Goal: Information Seeking & Learning: Learn about a topic

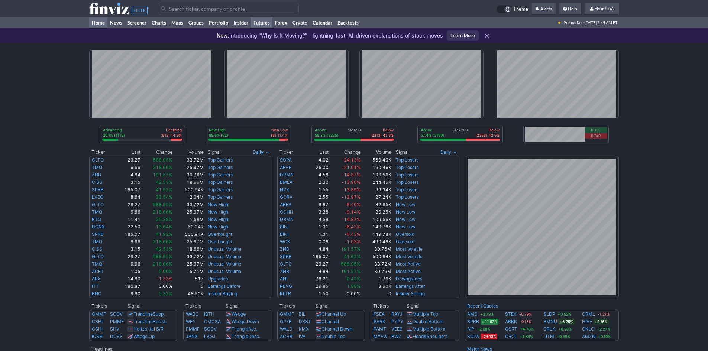
click at [261, 22] on link "Futures" at bounding box center [262, 22] width 22 height 11
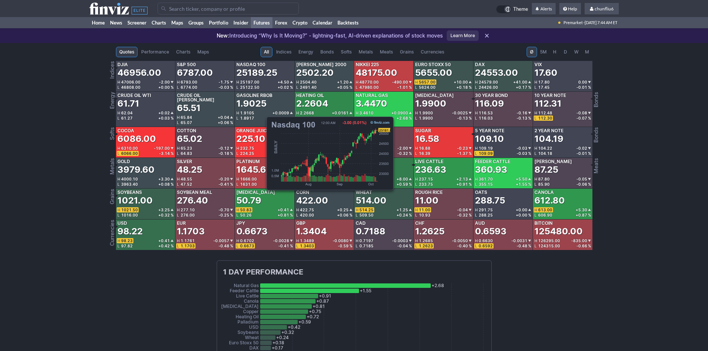
click at [263, 78] on div "25189.25" at bounding box center [256, 73] width 41 height 12
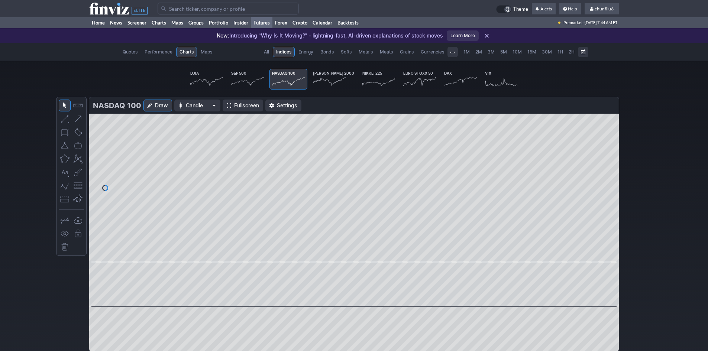
scroll to position [0, 46]
click at [234, 105] on span "Fullscreen" at bounding box center [246, 105] width 25 height 7
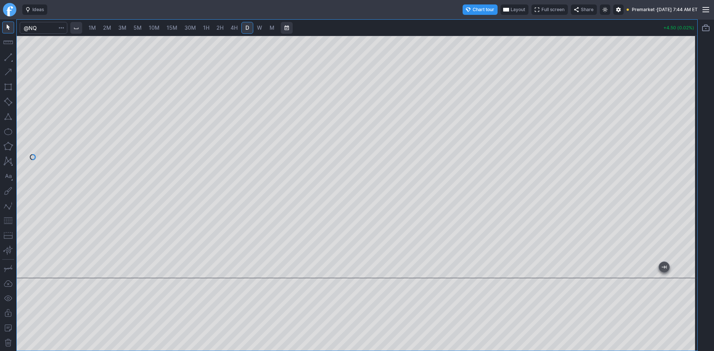
drag, startPoint x: 691, startPoint y: 87, endPoint x: 688, endPoint y: 101, distance: 15.3
click at [688, 101] on div at bounding box center [689, 155] width 16 height 224
click at [155, 27] on span "10M" at bounding box center [154, 28] width 11 height 6
click at [9, 224] on button "button" at bounding box center [8, 221] width 12 height 12
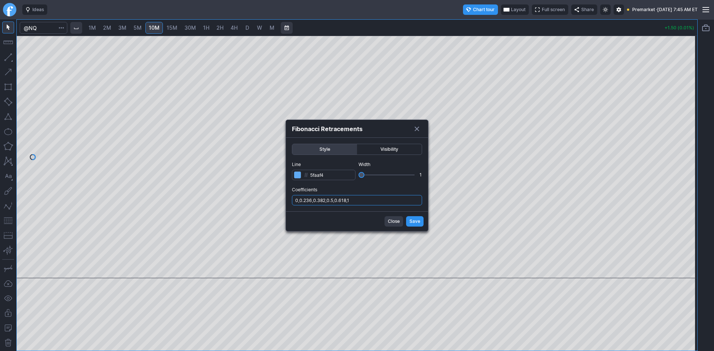
click at [375, 200] on input "0,0.236,0.382,0.5,0.618,1" at bounding box center [357, 200] width 130 height 10
type input "0,0.236,0.382,0.5,0.618,1,.786"
click at [414, 224] on span "Save" at bounding box center [414, 221] width 11 height 7
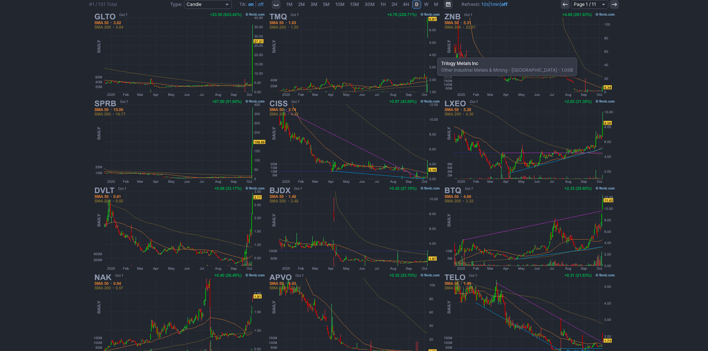
scroll to position [153, 0]
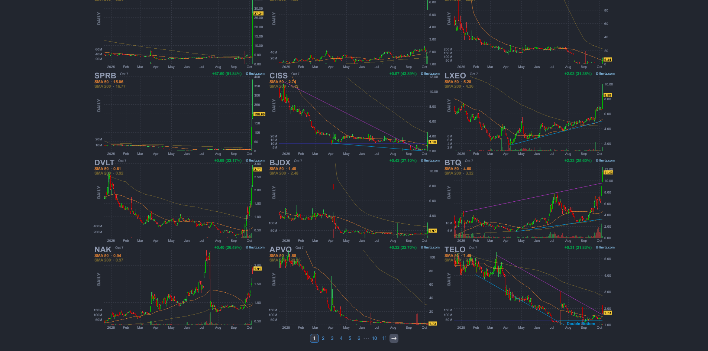
click at [396, 340] on icon at bounding box center [394, 339] width 6 height 6
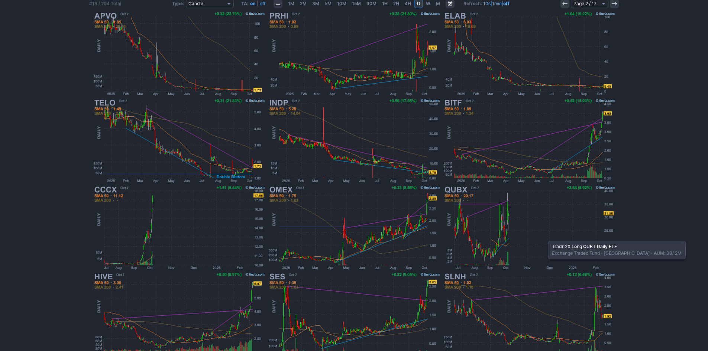
scroll to position [149, 0]
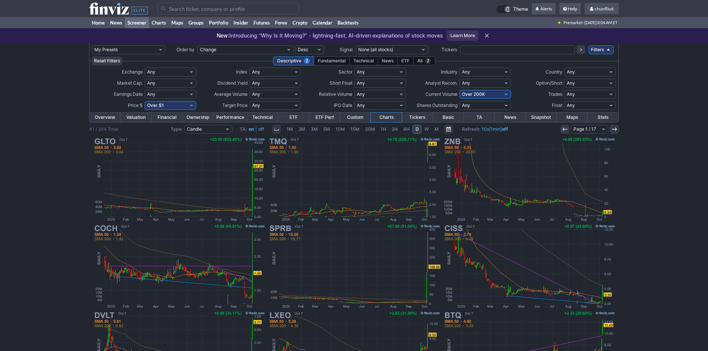
click at [168, 9] on input "Search" at bounding box center [228, 9] width 141 height 12
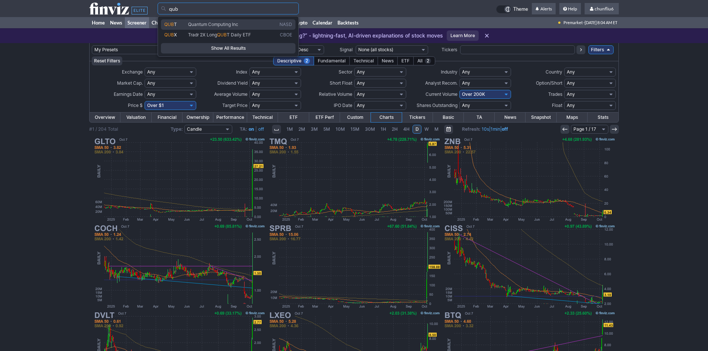
click at [176, 24] on span "T" at bounding box center [175, 25] width 3 height 6
type input "QUBT"
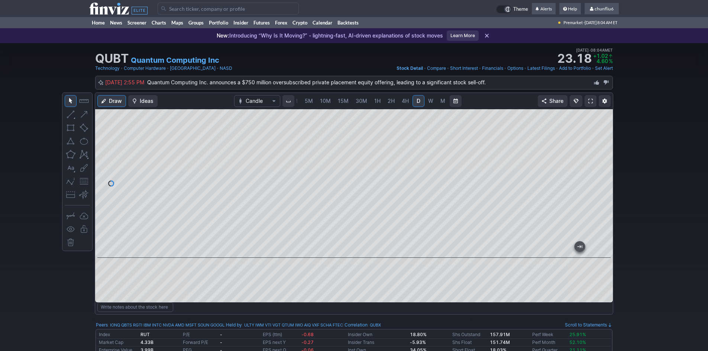
click at [592, 104] on span at bounding box center [590, 101] width 4 height 6
click at [180, 9] on input "Search" at bounding box center [228, 9] width 141 height 12
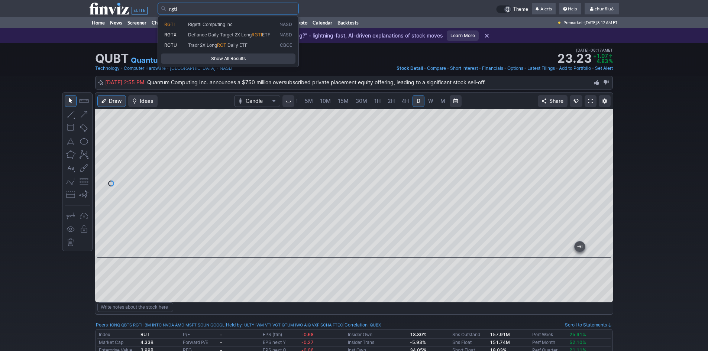
type input "rgti"
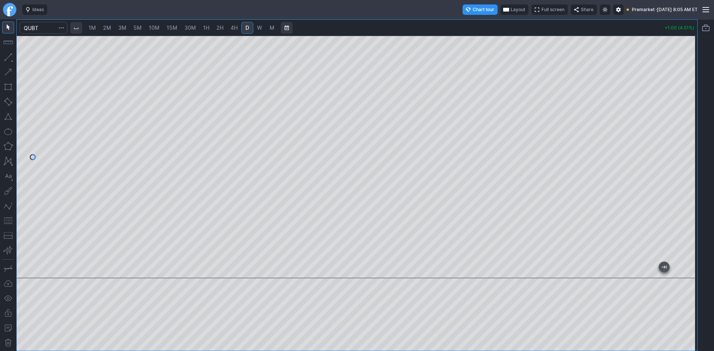
click at [93, 28] on span "1M" at bounding box center [91, 28] width 7 height 6
drag, startPoint x: 688, startPoint y: 94, endPoint x: 684, endPoint y: 119, distance: 24.4
click at [684, 119] on div at bounding box center [689, 155] width 16 height 224
click at [43, 30] on input "Search" at bounding box center [44, 28] width 48 height 12
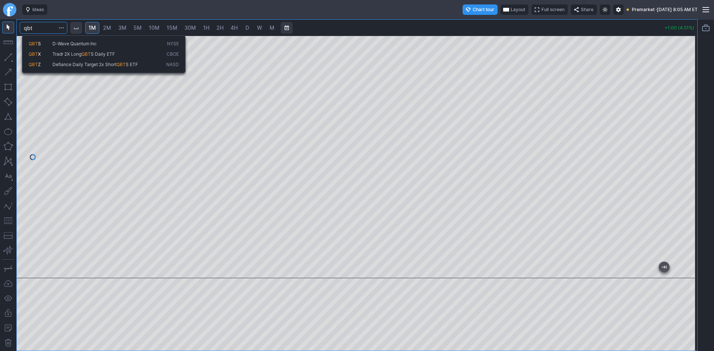
type input "qbt"
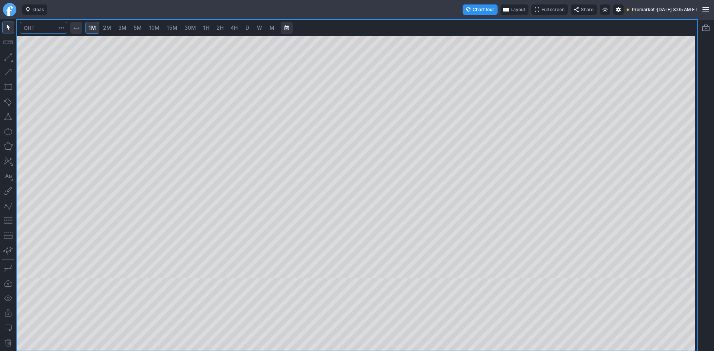
click at [42, 29] on input "Search" at bounding box center [44, 28] width 48 height 12
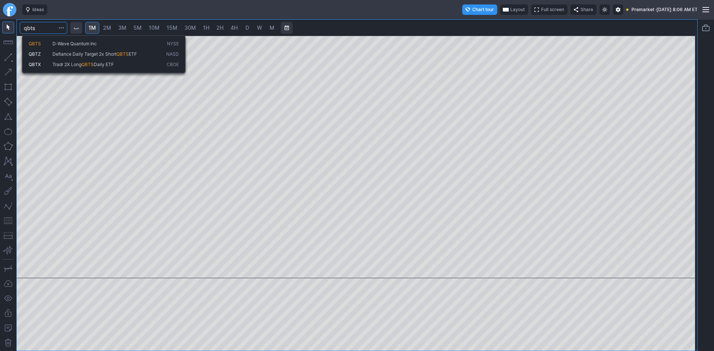
type input "qbts"
click at [47, 40] on button "QBTS D-Wave Quantum Inc NYSE" at bounding box center [103, 44] width 157 height 10
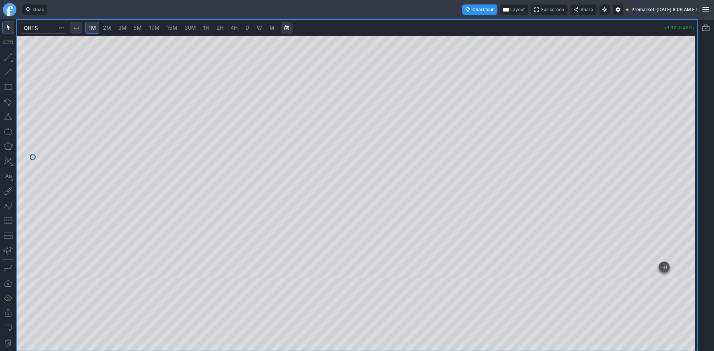
click at [245, 26] on span "D" at bounding box center [247, 27] width 5 height 7
drag, startPoint x: 689, startPoint y: 78, endPoint x: 683, endPoint y: 130, distance: 52.4
click at [691, 128] on div at bounding box center [689, 155] width 16 height 224
click at [7, 220] on button "button" at bounding box center [8, 221] width 12 height 12
click at [95, 27] on span "1M" at bounding box center [91, 28] width 7 height 6
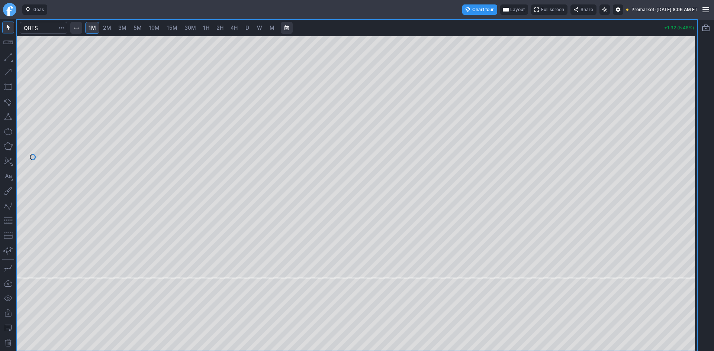
drag, startPoint x: 691, startPoint y: 87, endPoint x: 687, endPoint y: 111, distance: 24.5
click at [687, 111] on div at bounding box center [689, 155] width 16 height 224
drag, startPoint x: 696, startPoint y: 146, endPoint x: 691, endPoint y: 156, distance: 10.6
click at [694, 156] on div "1M 2M 3M 5M 10M 15M 30M 1H 2H 4H D W M +1.93 (5.51%)" at bounding box center [357, 185] width 714 height 332
drag, startPoint x: 687, startPoint y: 153, endPoint x: 686, endPoint y: 166, distance: 13.0
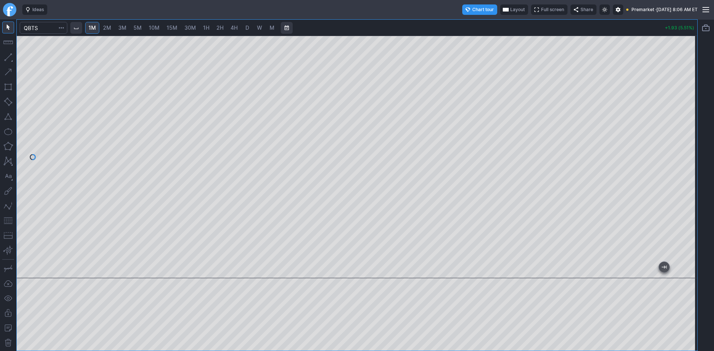
click at [686, 166] on div at bounding box center [689, 155] width 16 height 224
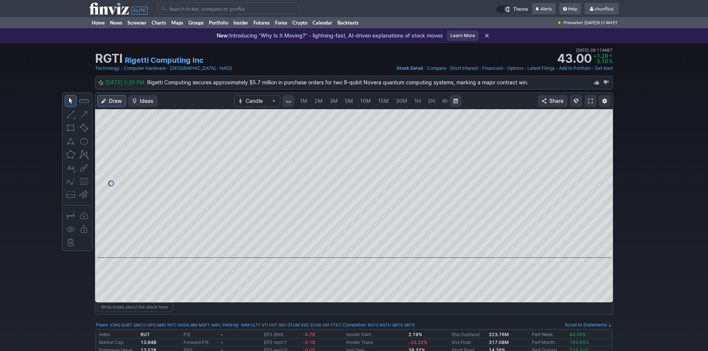
scroll to position [0, 40]
click at [307, 98] on span "5M" at bounding box center [309, 101] width 8 height 6
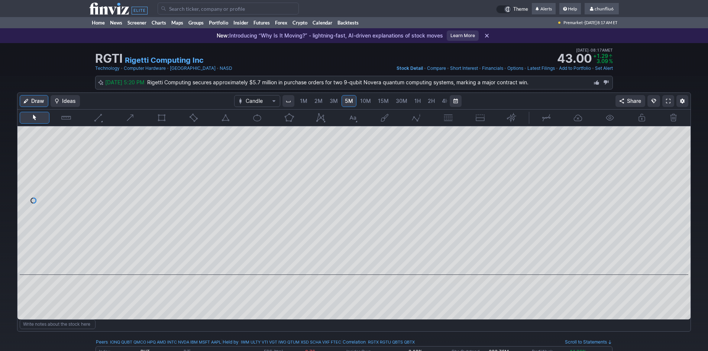
click at [298, 100] on link "1M" at bounding box center [304, 101] width 14 height 12
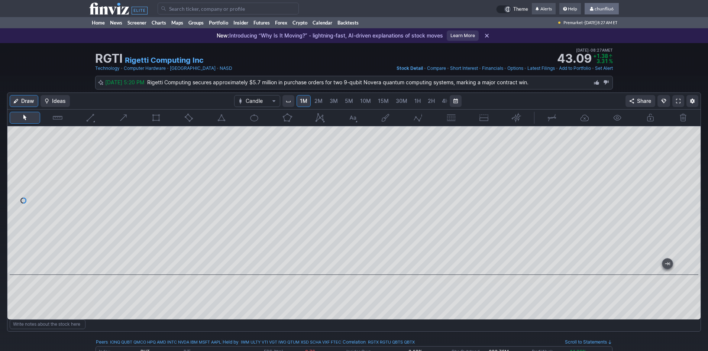
click at [600, 10] on span "chunfliu6" at bounding box center [604, 9] width 19 height 6
click at [594, 55] on link "Sign Out" at bounding box center [598, 55] width 42 height 12
